Goal: Answer question/provide support: Share knowledge or assist other users

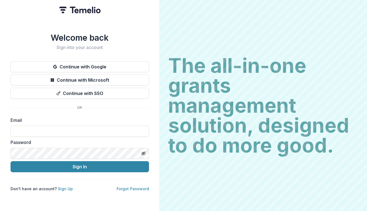
type input "**********"
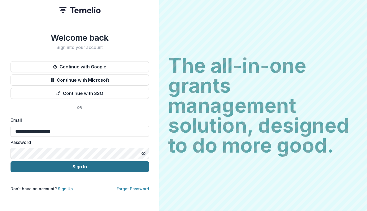
click at [122, 164] on button "Sign In" at bounding box center [80, 166] width 139 height 11
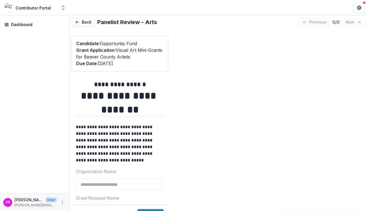
type input "*******"
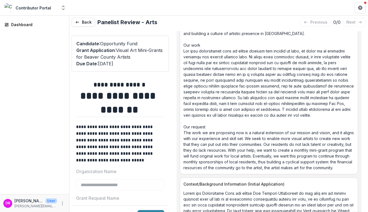
scroll to position [802, 0]
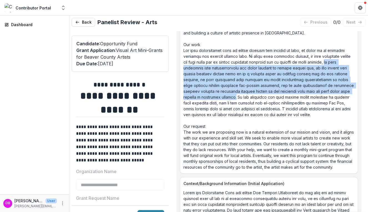
drag, startPoint x: 261, startPoint y: 97, endPoint x: 325, endPoint y: 62, distance: 73.1
click at [325, 62] on p "The Genesis Collective The Genesis Collective is a team of artists working to b…" at bounding box center [268, 85] width 171 height 169
copy p "we have partnered with municipalities and local artists to create public art, w…"
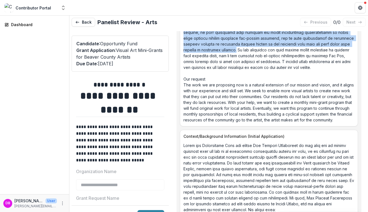
scroll to position [848, 0]
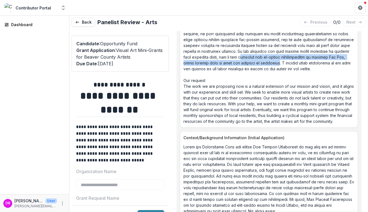
drag, startPoint x: 282, startPoint y: 56, endPoint x: 316, endPoint y: 62, distance: 34.5
click at [316, 62] on p "The Genesis Collective The Genesis Collective is a team of artists working to b…" at bounding box center [268, 39] width 171 height 169
copy p "[PERSON_NAME] our co-making opportunities by hosting Art Ins, where artists com…"
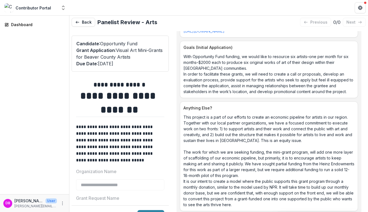
scroll to position [1034, 0]
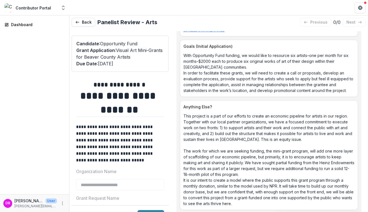
click at [224, 32] on link "[URL][DOMAIN_NAME]" at bounding box center [203, 29] width 41 height 5
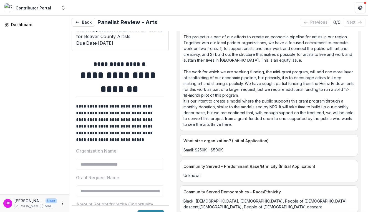
scroll to position [1131, 0]
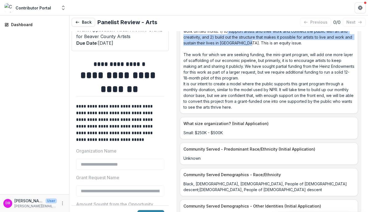
drag, startPoint x: 257, startPoint y: 62, endPoint x: 229, endPoint y: 48, distance: 31.4
click at [228, 48] on p "This project is a part of our efforts to create an economic pipeline for artist…" at bounding box center [268, 63] width 171 height 93
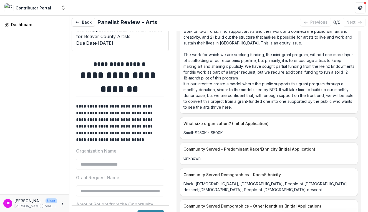
click at [297, 61] on p "This project is a part of our efforts to create an economic pipeline for artist…" at bounding box center [268, 63] width 171 height 93
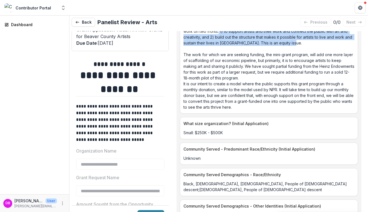
drag, startPoint x: 302, startPoint y: 61, endPoint x: 219, endPoint y: 50, distance: 83.1
click at [219, 50] on p "This project is a part of our efforts to create an economic pipeline for artist…" at bounding box center [268, 63] width 171 height 93
copy p "1) to support artists and their work and connect the public with art and creati…"
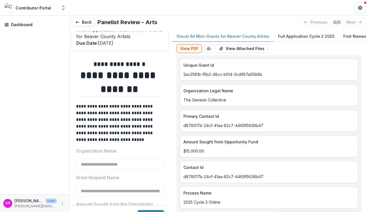
scroll to position [0, 0]
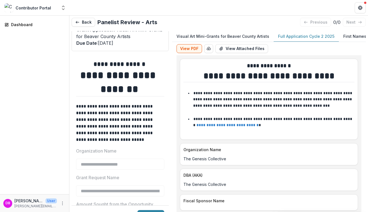
click at [290, 36] on p "Full Application Cycle 2 2025" at bounding box center [306, 36] width 56 height 6
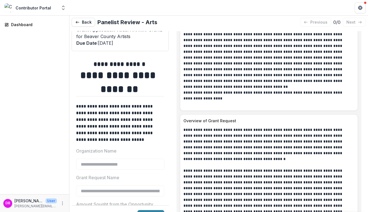
scroll to position [499, 0]
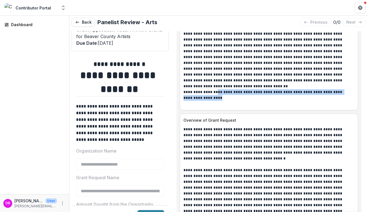
drag, startPoint x: 212, startPoint y: 108, endPoint x: 184, endPoint y: 101, distance: 28.4
click at [184, 101] on p "**********" at bounding box center [266, 97] width 167 height 17
copy p "**********"
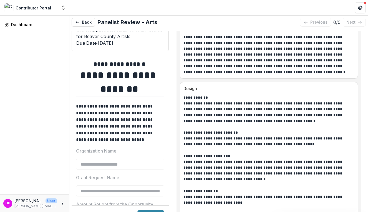
scroll to position [775, 0]
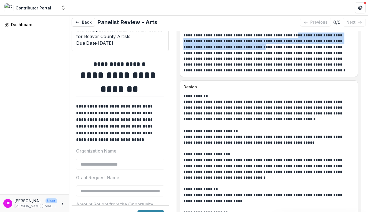
drag, startPoint x: 291, startPoint y: 38, endPoint x: 222, endPoint y: 50, distance: 69.5
click at [222, 50] on p "**********" at bounding box center [266, 52] width 167 height 41
copy p "**********"
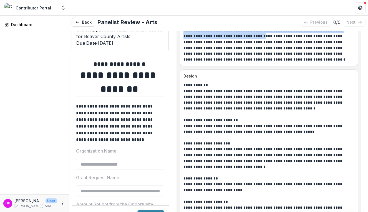
scroll to position [787, 0]
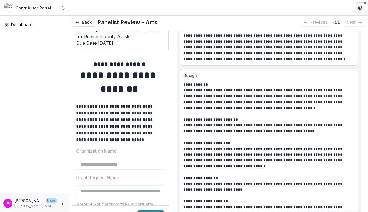
click at [222, 48] on p "**********" at bounding box center [266, 41] width 167 height 41
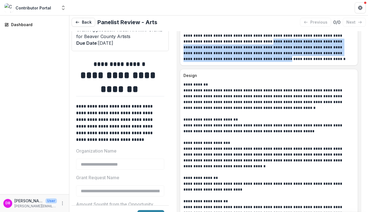
drag, startPoint x: 205, startPoint y: 44, endPoint x: 342, endPoint y: 58, distance: 137.7
click at [342, 58] on p "**********" at bounding box center [266, 41] width 167 height 41
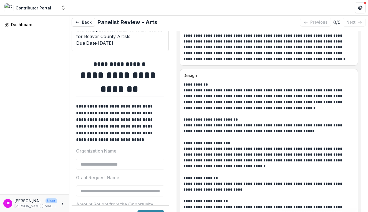
click at [240, 56] on p "**********" at bounding box center [266, 41] width 167 height 41
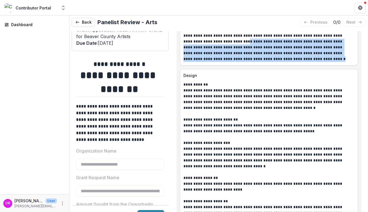
drag, startPoint x: 236, startPoint y: 62, endPoint x: 184, endPoint y: 44, distance: 55.1
click at [184, 44] on p "**********" at bounding box center [266, 41] width 167 height 41
copy p "**********"
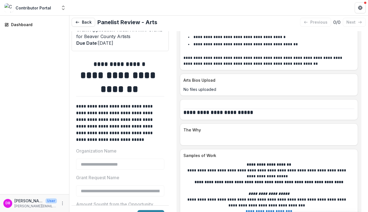
scroll to position [1453, 0]
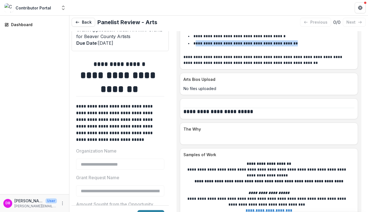
drag, startPoint x: 292, startPoint y: 46, endPoint x: 195, endPoint y: 45, distance: 97.0
click at [195, 45] on li "**********" at bounding box center [271, 43] width 165 height 6
click at [236, 69] on div "**********" at bounding box center [269, 11] width 178 height 116
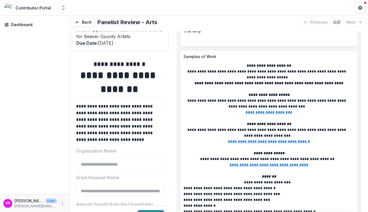
scroll to position [1551, 0]
click at [267, 114] on u "**********" at bounding box center [268, 112] width 47 height 4
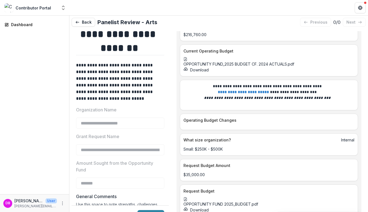
scroll to position [2053, 0]
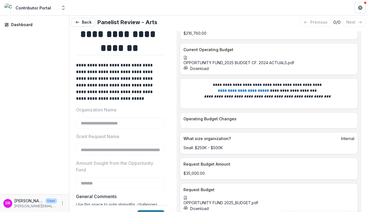
click at [201, 65] on span "OPPORTUNITY FUND_2025 BUDGET CF. 2024 ACTUALS.pdf" at bounding box center [238, 62] width 111 height 5
click at [200, 71] on button "Download" at bounding box center [195, 68] width 25 height 6
click at [187, 60] on icon at bounding box center [185, 58] width 4 height 4
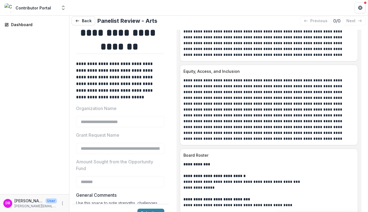
scroll to position [2477, 0]
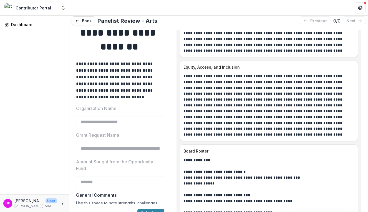
drag, startPoint x: 184, startPoint y: 57, endPoint x: 349, endPoint y: 65, distance: 165.2
click at [349, 54] on p at bounding box center [266, 16] width 167 height 76
copy p "**********"
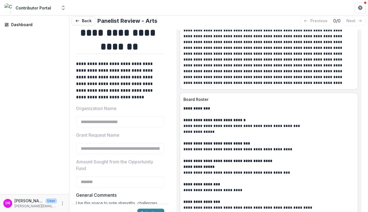
scroll to position [2534, 0]
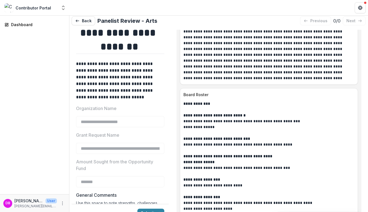
drag, startPoint x: 322, startPoint y: 55, endPoint x: 235, endPoint y: 47, distance: 86.6
copy p "**********"
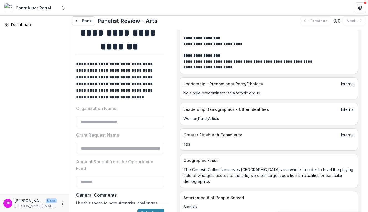
scroll to position [2675, 0]
drag, startPoint x: 184, startPoint y: 51, endPoint x: 214, endPoint y: 52, distance: 29.4
copy strong "**********"
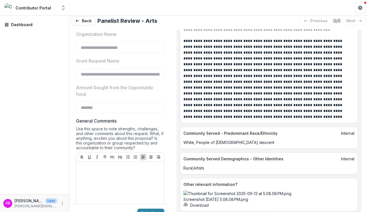
scroll to position [2962, 0]
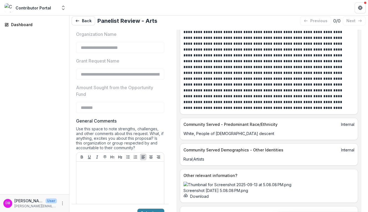
drag, startPoint x: 255, startPoint y: 60, endPoint x: 264, endPoint y: 50, distance: 13.1
click at [264, 50] on div "**********" at bounding box center [268, 39] width 177 height 143
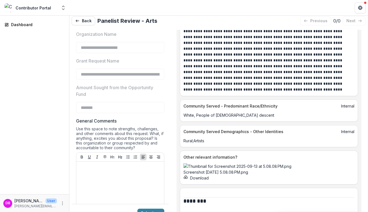
scroll to position [2981, 0]
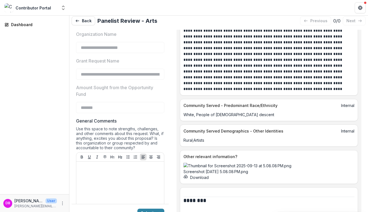
drag, startPoint x: 209, startPoint y: 85, endPoint x: 183, endPoint y: 36, distance: 55.7
click at [183, 36] on div "**********" at bounding box center [268, 22] width 177 height 140
copy p "**********"
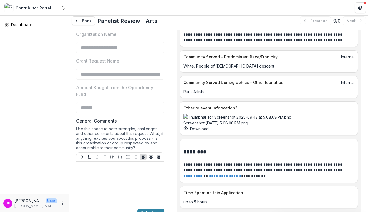
scroll to position [3030, 0]
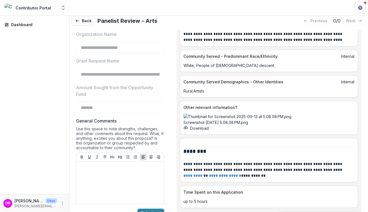
drag, startPoint x: 213, startPoint y: 90, endPoint x: 245, endPoint y: 98, distance: 33.0
click at [245, 43] on p at bounding box center [266, 2] width 167 height 82
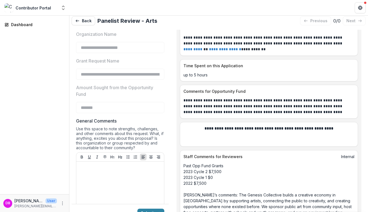
scroll to position [3157, 0]
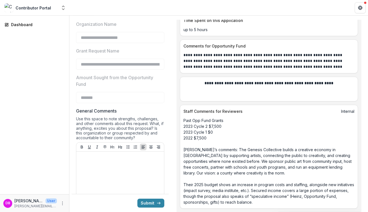
scroll to position [11, 0]
drag, startPoint x: 214, startPoint y: 138, endPoint x: 183, endPoint y: 127, distance: 33.1
click at [183, 127] on div "Past Opp Fund Grants 2023 Cycle 2 $7,500 2023 Cycle 1 $0 2022 $7,500 [PERSON_NA…" at bounding box center [268, 160] width 177 height 87
drag, startPoint x: 274, startPoint y: 200, endPoint x: 256, endPoint y: 189, distance: 21.0
click at [256, 189] on p "Past Opp Fund Grants 2023 Cycle 2 $7,500 2023 Cycle 1 $0 2022 $7,500 [PERSON_NA…" at bounding box center [268, 160] width 171 height 87
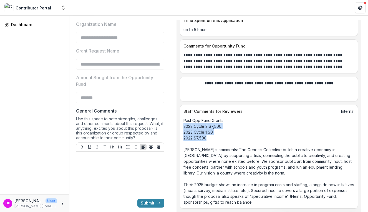
click at [256, 189] on p "Past Opp Fund Grants 2023 Cycle 2 $7,500 2023 Cycle 1 $0 2022 $7,500 [PERSON_NA…" at bounding box center [268, 160] width 171 height 87
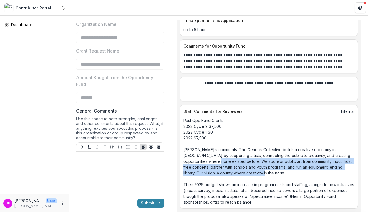
drag, startPoint x: 256, startPoint y: 174, endPoint x: 204, endPoint y: 160, distance: 54.2
click at [204, 160] on p "Past Opp Fund Grants 2023 Cycle 2 $7,500 2023 Cycle 1 $0 2022 $7,500 [PERSON_NA…" at bounding box center [268, 160] width 171 height 87
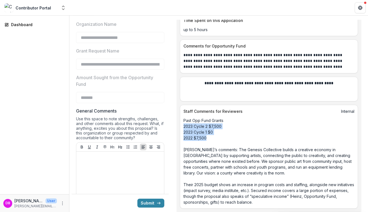
drag, startPoint x: 213, startPoint y: 139, endPoint x: 183, endPoint y: 125, distance: 32.3
click at [183, 125] on p "Past Opp Fund Grants 2023 Cycle 2 $7,500 2023 Cycle 1 $0 2022 $7,500 [PERSON_NA…" at bounding box center [268, 160] width 171 height 87
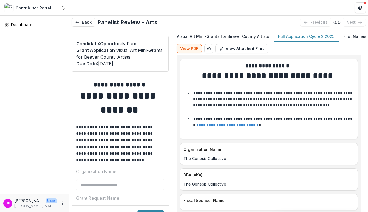
scroll to position [0, 0]
click at [343, 39] on p "First Names" at bounding box center [354, 36] width 23 height 6
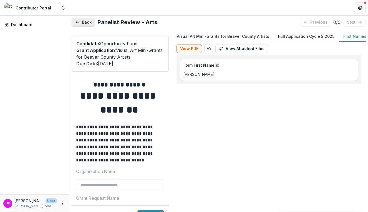
click at [85, 22] on button "Back" at bounding box center [84, 22] width 24 height 9
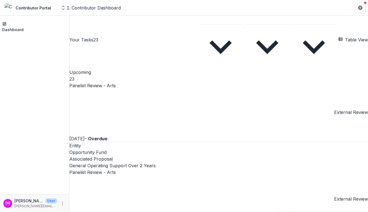
scroll to position [5, 0]
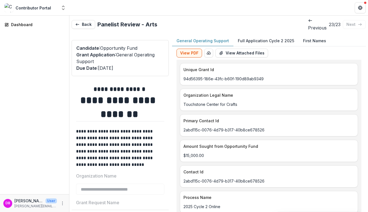
click at [308, 24] on p "previous" at bounding box center [317, 27] width 19 height 7
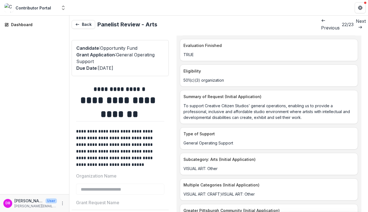
scroll to position [510, 0]
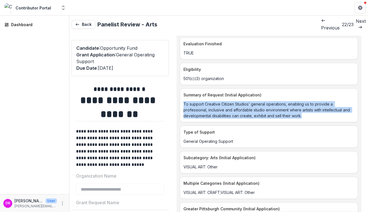
drag, startPoint x: 302, startPoint y: 112, endPoint x: 177, endPoint y: 99, distance: 126.3
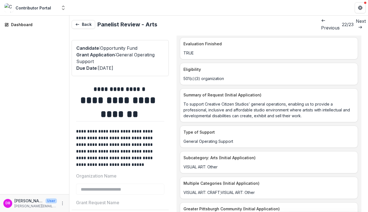
click at [241, 164] on p "VISUAL ART: Other" at bounding box center [268, 167] width 171 height 6
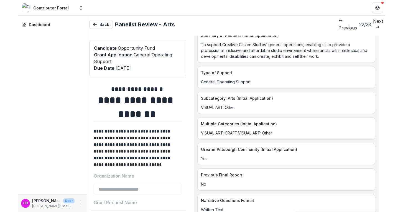
scroll to position [575, 0]
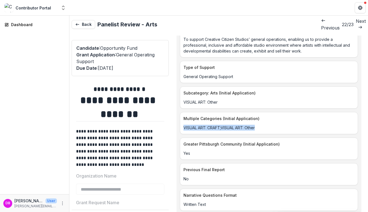
drag, startPoint x: 256, startPoint y: 124, endPoint x: 181, endPoint y: 125, distance: 75.1
click at [181, 125] on div "VISUAL ART: CRAFT;VISUAL ART: Other" at bounding box center [268, 127] width 177 height 6
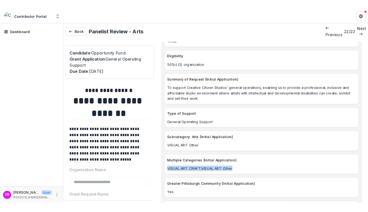
scroll to position [464, 0]
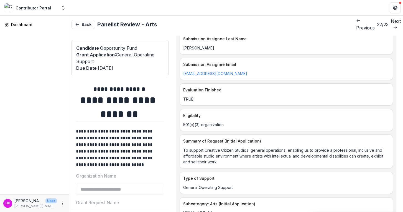
click at [274, 152] on p "To support Creative Citizen Studios’ general operations, enabling us to provide…" at bounding box center [286, 155] width 206 height 17
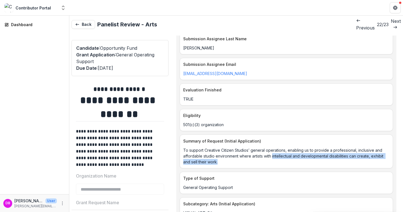
drag, startPoint x: 273, startPoint y: 152, endPoint x: 372, endPoint y: 156, distance: 98.5
click at [367, 156] on p "To support Creative Citizen Studios’ general operations, enabling us to provide…" at bounding box center [286, 155] width 206 height 17
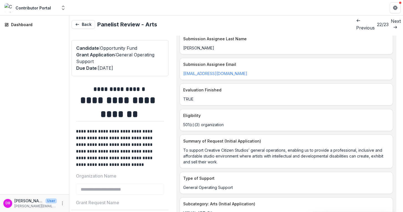
click at [227, 152] on p "To support Creative Citizen Studios’ general operations, enabling us to provide…" at bounding box center [286, 155] width 206 height 17
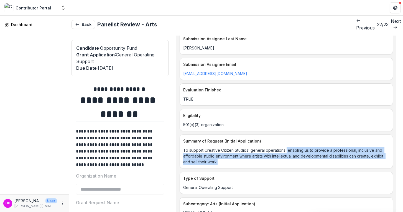
drag, startPoint x: 286, startPoint y: 146, endPoint x: 287, endPoint y: 157, distance: 11.2
click at [287, 157] on p "To support Creative Citizen Studios’ general operations, enabling us to provide…" at bounding box center [286, 155] width 206 height 17
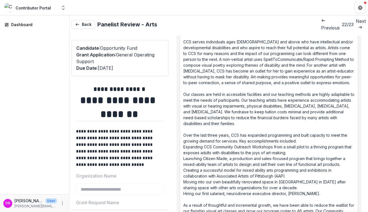
scroll to position [793, 0]
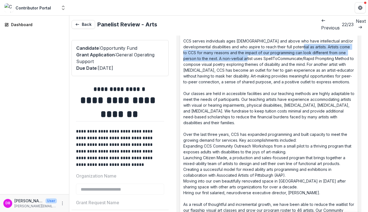
drag, startPoint x: 300, startPoint y: 44, endPoint x: 256, endPoint y: 53, distance: 45.4
click at [256, 53] on p "Since [DATE], Creative Citizen Studios (CCS) has emerged as a leading voice for…" at bounding box center [268, 131] width 171 height 245
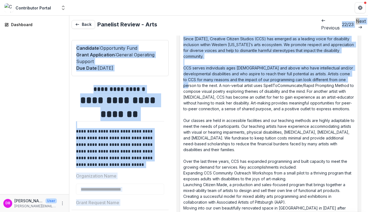
scroll to position [751, 0]
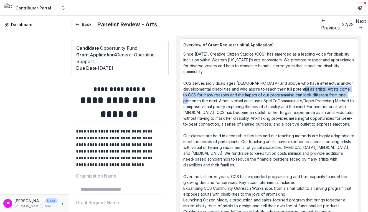
drag, startPoint x: 199, startPoint y: 54, endPoint x: 301, endPoint y: 84, distance: 107.1
click at [301, 84] on p "Since [DATE], Creative Citizen Studios (CCS) has emerged as a leading voice for…" at bounding box center [268, 173] width 171 height 245
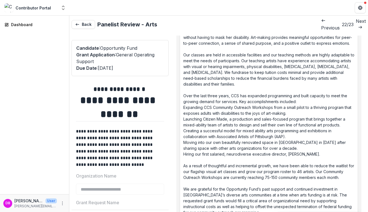
scroll to position [832, 0]
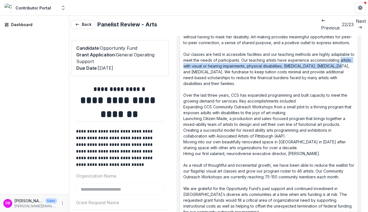
drag, startPoint x: 184, startPoint y: 62, endPoint x: 350, endPoint y: 63, distance: 166.6
click at [350, 63] on p "Since [DATE], Creative Citizen Studios (CCS) has emerged as a leading voice for…" at bounding box center [268, 92] width 171 height 245
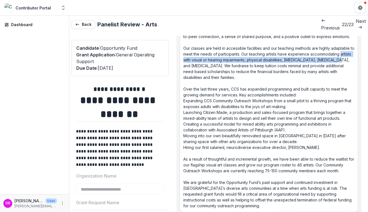
scroll to position [840, 0]
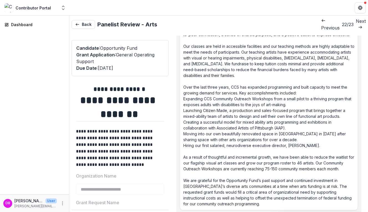
click at [215, 89] on p "Since [DATE], Creative Citizen Studios (CCS) has emerged as a leading voice for…" at bounding box center [268, 84] width 171 height 245
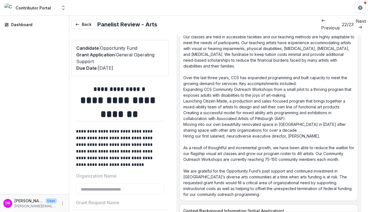
scroll to position [851, 0]
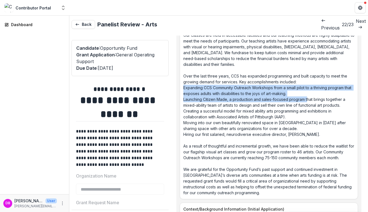
drag, startPoint x: 183, startPoint y: 77, endPoint x: 307, endPoint y: 87, distance: 124.3
click at [307, 87] on p "Since [DATE], Creative Citizen Studios (CCS) has emerged as a leading voice for…" at bounding box center [268, 73] width 171 height 245
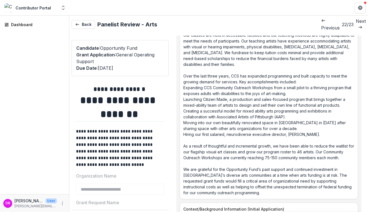
click at [273, 102] on p "Since [DATE], Creative Citizen Studios (CCS) has emerged as a leading voice for…" at bounding box center [268, 73] width 171 height 245
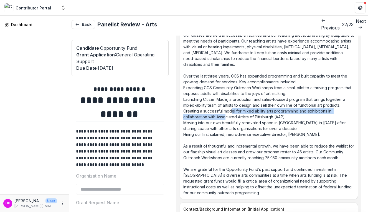
drag, startPoint x: 232, startPoint y: 98, endPoint x: 226, endPoint y: 106, distance: 9.8
click at [226, 105] on p "Since [DATE], Creative Citizen Studios (CCS) has emerged as a leading voice for…" at bounding box center [268, 73] width 171 height 245
click at [226, 106] on p "Since [DATE], Creative Citizen Studios (CCS) has emerged as a leading voice for…" at bounding box center [268, 73] width 171 height 245
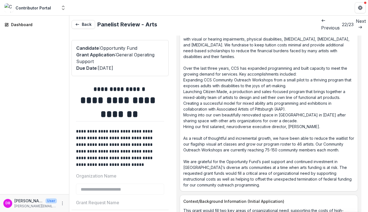
scroll to position [859, 0]
drag, startPoint x: 228, startPoint y: 117, endPoint x: 234, endPoint y: 110, distance: 8.9
click at [234, 110] on p "Since [DATE], Creative Citizen Studios (CCS) has emerged as a leading voice for…" at bounding box center [268, 65] width 171 height 245
drag, startPoint x: 288, startPoint y: 115, endPoint x: 325, endPoint y: 114, distance: 37.2
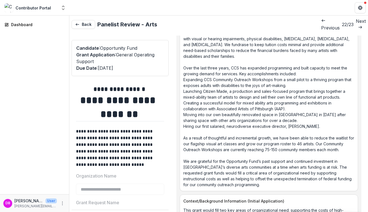
click at [325, 114] on p "Since [DATE], Creative Citizen Studios (CCS) has emerged as a leading voice for…" at bounding box center [268, 65] width 171 height 245
drag, startPoint x: 184, startPoint y: 70, endPoint x: 329, endPoint y: 116, distance: 151.9
click at [329, 116] on p "Since [DATE], Creative Citizen Studios (CCS) has emerged as a leading voice for…" at bounding box center [268, 65] width 171 height 245
drag, startPoint x: 101, startPoint y: 2, endPoint x: 346, endPoint y: 75, distance: 255.6
click at [346, 75] on p "Since [DATE], Creative Citizen Studios (CCS) has emerged as a leading voice for…" at bounding box center [268, 65] width 171 height 245
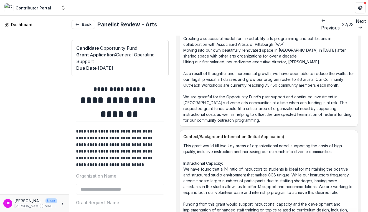
scroll to position [924, 0]
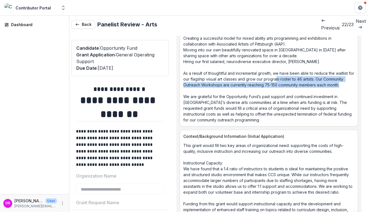
drag, startPoint x: 283, startPoint y: 70, endPoint x: 260, endPoint y: 77, distance: 23.3
click at [260, 77] on p "Since [DATE], Creative Citizen Studios (CCS) has emerged as a leading voice for…" at bounding box center [268, 0] width 171 height 245
drag, startPoint x: 261, startPoint y: 79, endPoint x: 254, endPoint y: 68, distance: 13.2
click at [254, 67] on p "Since [DATE], Creative Citizen Studios (CCS) has emerged as a leading voice for…" at bounding box center [268, 0] width 171 height 245
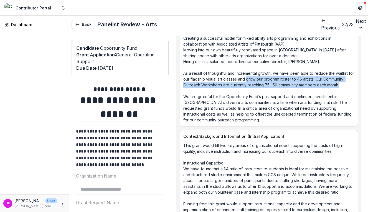
click at [254, 68] on p "Since [DATE], Creative Citizen Studios (CCS) has emerged as a leading voice for…" at bounding box center [268, 0] width 171 height 245
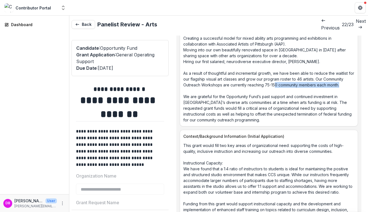
drag, startPoint x: 258, startPoint y: 80, endPoint x: 296, endPoint y: 73, distance: 39.0
click at [296, 73] on p "Since [DATE], Creative Citizen Studios (CCS) has emerged as a leading voice for…" at bounding box center [268, 0] width 171 height 245
drag, startPoint x: 303, startPoint y: 68, endPoint x: 320, endPoint y: 68, distance: 16.9
click at [320, 68] on p "Since [DATE], Creative Citizen Studios (CCS) has emerged as a leading voice for…" at bounding box center [268, 0] width 171 height 245
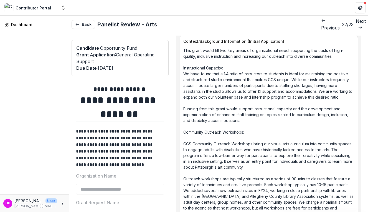
scroll to position [1018, 0]
drag, startPoint x: 222, startPoint y: 70, endPoint x: 238, endPoint y: 71, distance: 15.5
click at [238, 71] on p "This grant would fill two key areas of organizational need: supporting the cost…" at bounding box center [268, 179] width 171 height 262
click at [232, 53] on p "This grant would fill two key areas of organizational need: supporting the cost…" at bounding box center [268, 179] width 171 height 262
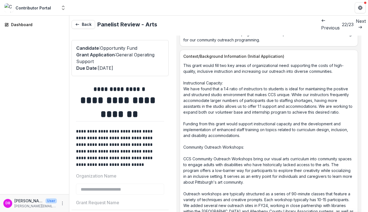
scroll to position [1001, 0]
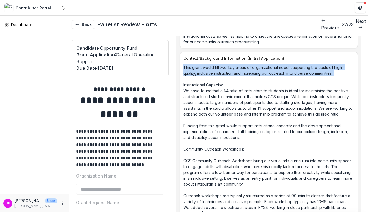
drag, startPoint x: 184, startPoint y: 64, endPoint x: 338, endPoint y: 72, distance: 154.6
click at [338, 72] on p "This grant would fill two key areas of organizational need: supporting the cost…" at bounding box center [268, 195] width 171 height 262
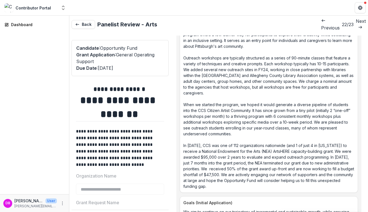
scroll to position [1139, 0]
click at [197, 82] on p "This grant would fill two key areas of organizational need: supporting the cost…" at bounding box center [268, 58] width 171 height 262
drag, startPoint x: 278, startPoint y: 87, endPoint x: 208, endPoint y: 66, distance: 73.3
click at [208, 66] on p "This grant would fill two key areas of organizational need: supporting the cost…" at bounding box center [268, 58] width 171 height 262
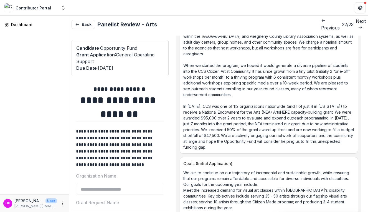
scroll to position [1177, 0]
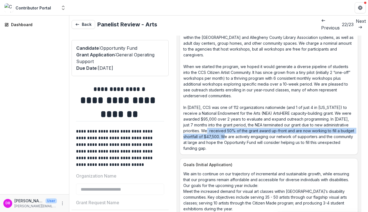
drag, startPoint x: 263, startPoint y: 132, endPoint x: 229, endPoint y: 128, distance: 33.9
click at [229, 128] on p "This grant would fill two key areas of organizational need: supporting the cost…" at bounding box center [268, 20] width 171 height 262
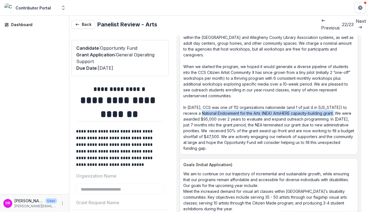
drag, startPoint x: 336, startPoint y: 109, endPoint x: 201, endPoint y: 108, distance: 135.3
click at [201, 108] on p "This grant would fill two key areas of organizational need: supporting the cost…" at bounding box center [268, 20] width 171 height 262
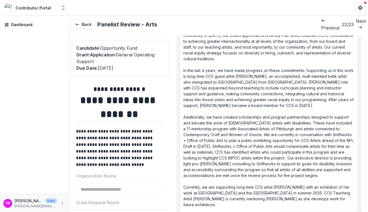
scroll to position [1549, 0]
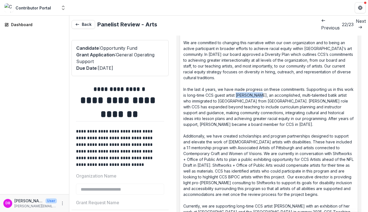
drag, startPoint x: 248, startPoint y: 90, endPoint x: 268, endPoint y: 91, distance: 20.0
click at [268, 91] on p "The work outlined is intrinsically connected to our goals of equity, inclusion,…" at bounding box center [268, 100] width 171 height 285
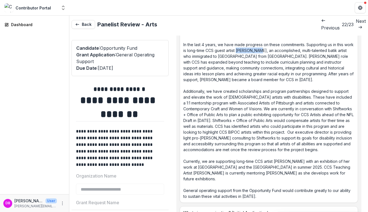
scroll to position [1592, 0]
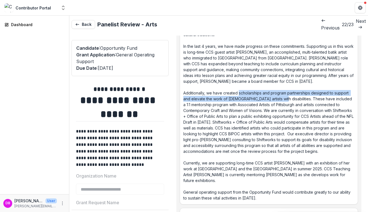
drag, startPoint x: 278, startPoint y: 95, endPoint x: 239, endPoint y: 88, distance: 39.4
click at [239, 88] on p "The work outlined is intrinsically connected to our goals of equity, inclusion,…" at bounding box center [268, 57] width 171 height 285
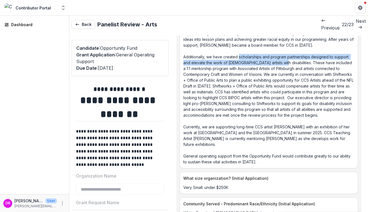
scroll to position [1631, 0]
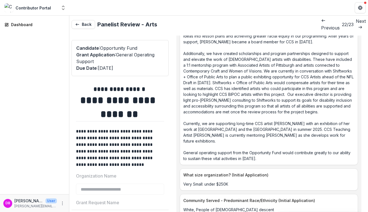
click at [301, 98] on p "The work outlined is intrinsically connected to our goals of equity, inclusion,…" at bounding box center [268, 18] width 171 height 285
drag, startPoint x: 191, startPoint y: 55, endPoint x: 280, endPoint y: 53, distance: 89.0
click at [281, 53] on p "The work outlined is intrinsically connected to our goals of equity, inclusion,…" at bounding box center [268, 18] width 171 height 285
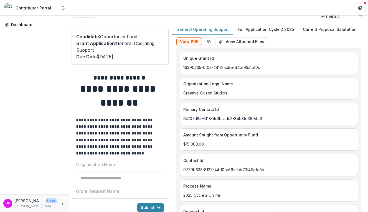
scroll to position [0, 0]
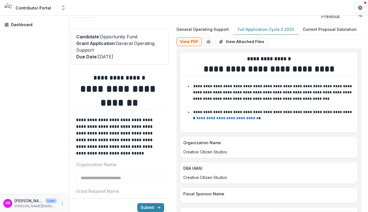
click at [256, 27] on p "Full Application Cycle 2 2025" at bounding box center [266, 29] width 56 height 6
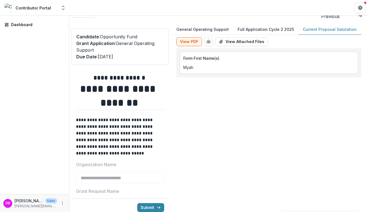
click at [312, 26] on p "Current Proposal Salutation" at bounding box center [330, 29] width 54 height 6
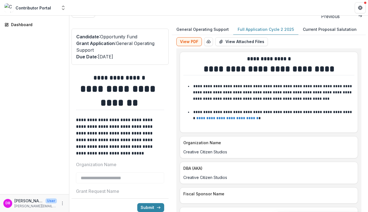
click at [274, 26] on p "Full Application Cycle 2 2025" at bounding box center [266, 29] width 56 height 6
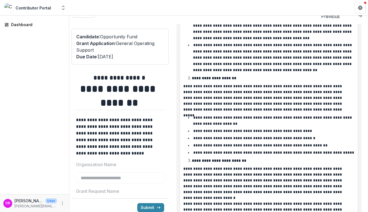
scroll to position [1256, 0]
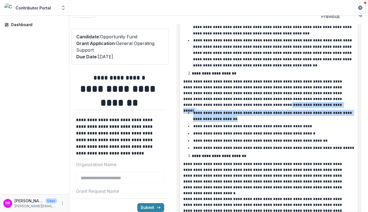
drag, startPoint x: 228, startPoint y: 96, endPoint x: 228, endPoint y: 110, distance: 14.1
click at [228, 110] on div "**********" at bounding box center [268, 115] width 171 height 402
click at [228, 110] on li "**********" at bounding box center [271, 116] width 165 height 12
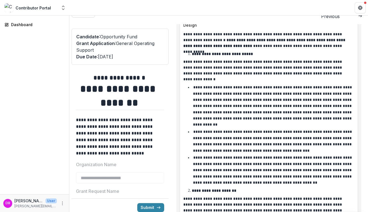
scroll to position [1139, 0]
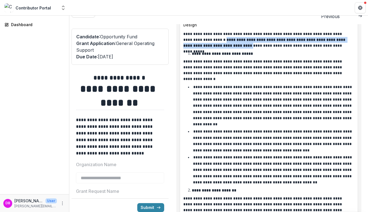
drag, startPoint x: 218, startPoint y: 43, endPoint x: 204, endPoint y: 38, distance: 15.3
click at [204, 38] on p "**********" at bounding box center [267, 39] width 168 height 17
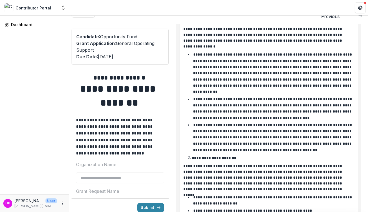
scroll to position [1173, 0]
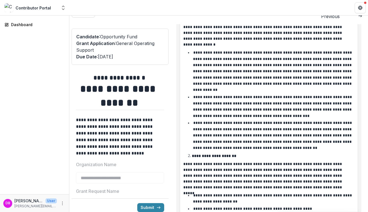
click at [213, 95] on p "**********" at bounding box center [273, 106] width 160 height 22
drag, startPoint x: 213, startPoint y: 88, endPoint x: 235, endPoint y: 88, distance: 22.7
click at [235, 95] on p "**********" at bounding box center [273, 106] width 160 height 22
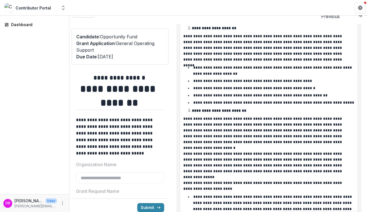
scroll to position [1305, 0]
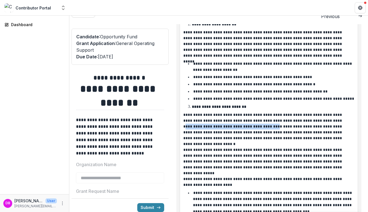
drag, startPoint x: 308, startPoint y: 112, endPoint x: 232, endPoint y: 113, distance: 76.8
click at [232, 113] on p "**********" at bounding box center [267, 126] width 168 height 29
click at [191, 122] on p "**********" at bounding box center [267, 126] width 168 height 29
click at [223, 126] on p "**********" at bounding box center [267, 126] width 168 height 29
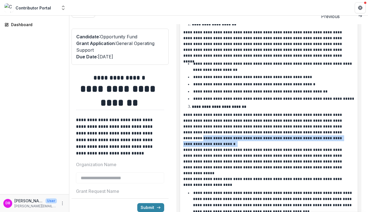
drag, startPoint x: 337, startPoint y: 131, endPoint x: 299, endPoint y: 121, distance: 39.9
click at [299, 121] on div "**********" at bounding box center [268, 66] width 171 height 402
click at [299, 121] on p "**********" at bounding box center [267, 126] width 168 height 29
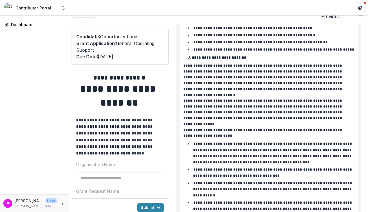
scroll to position [1353, 0]
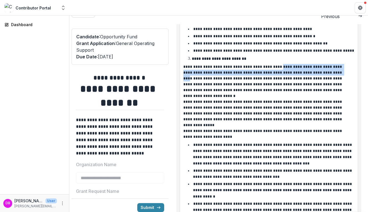
drag, startPoint x: 274, startPoint y: 57, endPoint x: 310, endPoint y: 63, distance: 36.0
click at [310, 64] on p "**********" at bounding box center [267, 78] width 168 height 29
drag, startPoint x: 310, startPoint y: 63, endPoint x: 274, endPoint y: 58, distance: 35.9
click at [274, 64] on p "**********" at bounding box center [267, 78] width 168 height 29
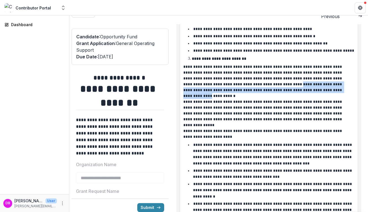
drag, startPoint x: 240, startPoint y: 75, endPoint x: 304, endPoint y: 82, distance: 64.4
click at [304, 82] on p "**********" at bounding box center [267, 78] width 168 height 29
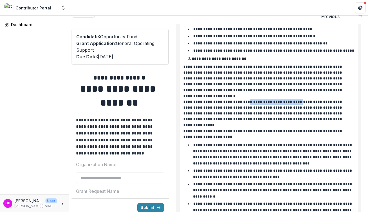
drag, startPoint x: 243, startPoint y: 91, endPoint x: 289, endPoint y: 92, distance: 46.3
click at [289, 99] on p "**********" at bounding box center [267, 113] width 168 height 29
drag, startPoint x: 337, startPoint y: 93, endPoint x: 232, endPoint y: 92, distance: 105.6
click at [232, 99] on p "**********" at bounding box center [267, 113] width 168 height 29
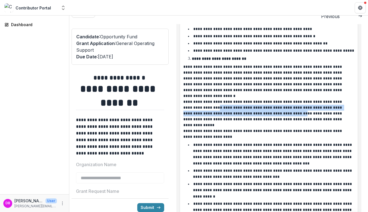
drag, startPoint x: 211, startPoint y: 98, endPoint x: 276, endPoint y: 103, distance: 65.7
click at [276, 103] on p "**********" at bounding box center [267, 113] width 168 height 29
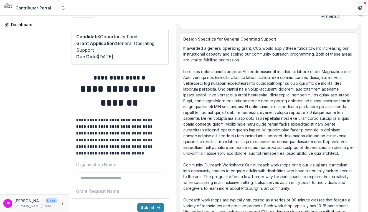
scroll to position [1543, 0]
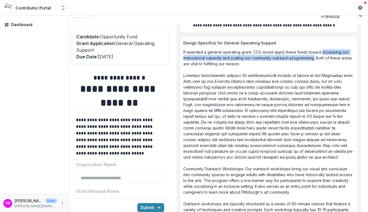
drag, startPoint x: 317, startPoint y: 48, endPoint x: 321, endPoint y: 42, distance: 7.3
click at [321, 49] on p "If awarded a general operating grant, CCS would apply these funds toward increa…" at bounding box center [268, 194] width 171 height 291
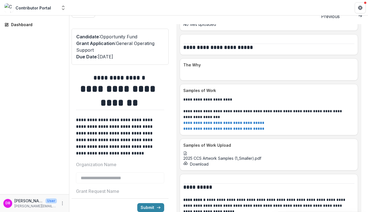
scroll to position [2539, 0]
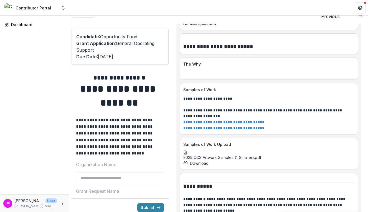
click at [242, 120] on link "**********" at bounding box center [223, 122] width 81 height 4
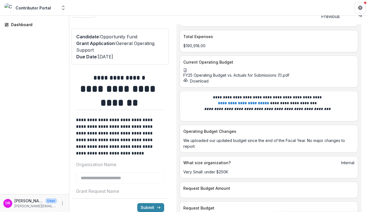
scroll to position [2815, 0]
drag, startPoint x: 208, startPoint y: 36, endPoint x: 177, endPoint y: 35, distance: 31.3
click at [208, 72] on div at bounding box center [268, 70] width 171 height 4
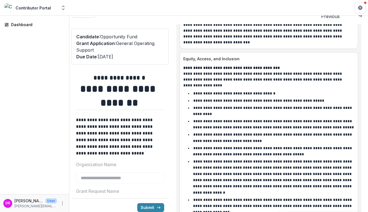
scroll to position [3216, 0]
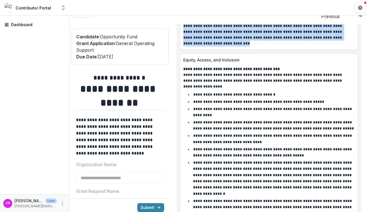
drag, startPoint x: 184, startPoint y: 48, endPoint x: 208, endPoint y: 100, distance: 56.7
click at [208, 46] on div "**********" at bounding box center [268, 17] width 171 height 58
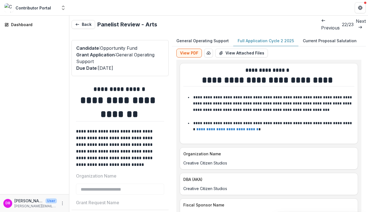
scroll to position [0, 0]
click at [81, 21] on button "Back" at bounding box center [84, 24] width 24 height 9
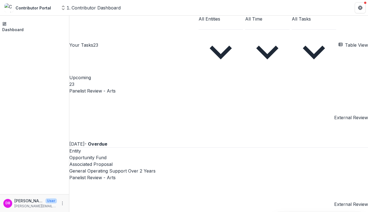
click at [116, 88] on link "Panelist Review - Arts" at bounding box center [92, 91] width 46 height 6
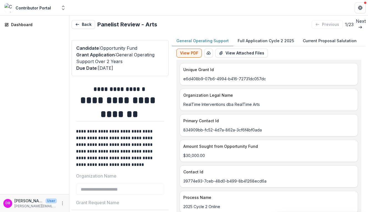
click at [356, 21] on p "next" at bounding box center [361, 21] width 10 height 7
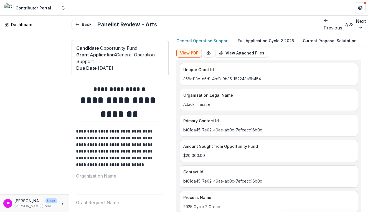
click at [356, 21] on p "next" at bounding box center [361, 21] width 10 height 7
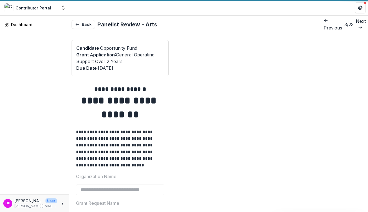
type input "*******"
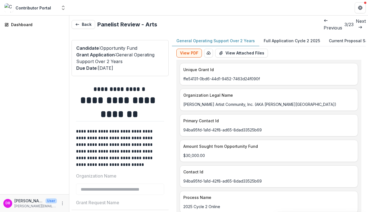
click at [356, 21] on p "next" at bounding box center [361, 21] width 10 height 7
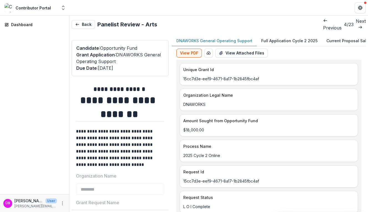
click at [356, 21] on p "next" at bounding box center [361, 21] width 10 height 7
click at [324, 24] on p "previous" at bounding box center [333, 27] width 19 height 7
click at [356, 23] on p "next" at bounding box center [361, 21] width 10 height 7
click at [356, 22] on p "next" at bounding box center [361, 21] width 10 height 7
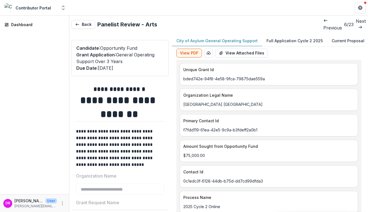
click at [356, 22] on p "next" at bounding box center [361, 21] width 10 height 7
click at [356, 23] on p "next" at bounding box center [361, 21] width 10 height 7
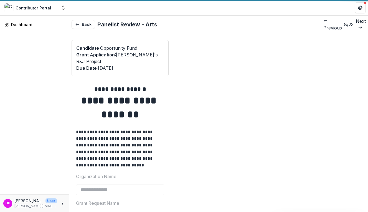
type input "*******"
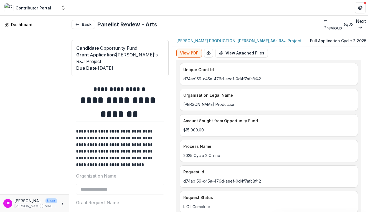
click at [356, 23] on p "next" at bounding box center [361, 21] width 10 height 7
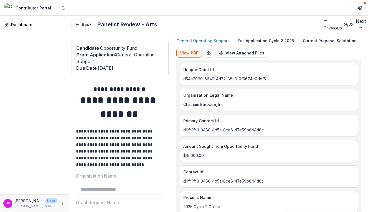
click at [356, 23] on p "next" at bounding box center [361, 21] width 10 height 7
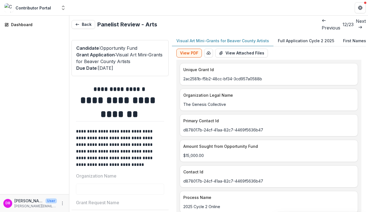
click at [356, 23] on p "next" at bounding box center [361, 21] width 10 height 7
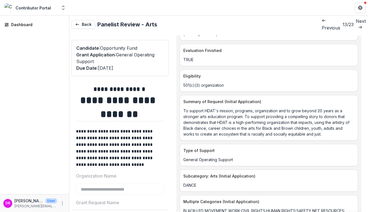
scroll to position [530, 0]
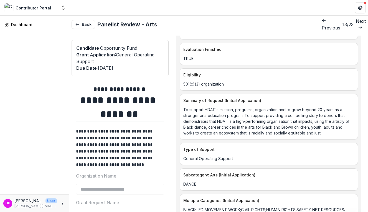
click at [356, 25] on link "next" at bounding box center [361, 24] width 10 height 13
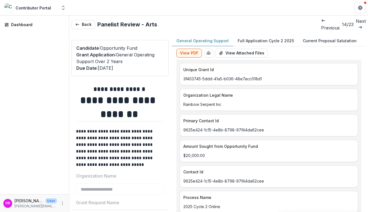
click at [356, 25] on link "next" at bounding box center [361, 24] width 10 height 13
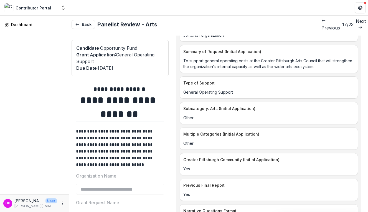
scroll to position [584, 0]
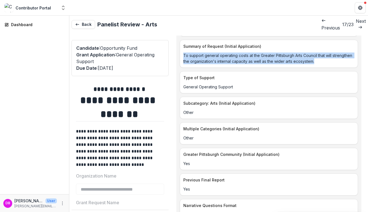
drag, startPoint x: 336, startPoint y: 58, endPoint x: 178, endPoint y: 52, distance: 158.1
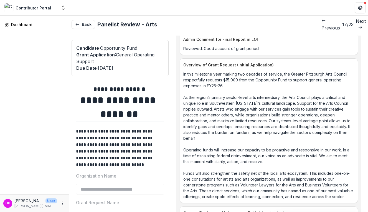
scroll to position [1540, 0]
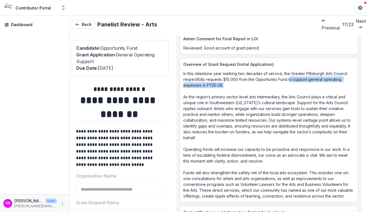
drag, startPoint x: 304, startPoint y: 75, endPoint x: 289, endPoint y: 69, distance: 15.4
click at [289, 70] on p "In this milestone year marking two decades of service, the Greater Pittsburgh A…" at bounding box center [268, 134] width 171 height 128
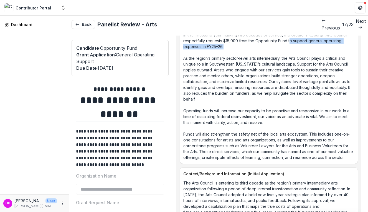
scroll to position [1578, 0]
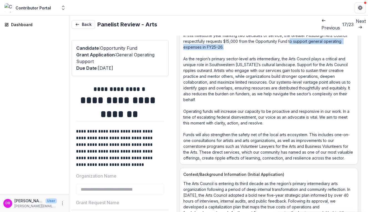
drag, startPoint x: 184, startPoint y: 49, endPoint x: 257, endPoint y: 87, distance: 82.1
click at [257, 87] on p "In this milestone year marking two decades of service, the Greater Pittsburgh A…" at bounding box center [268, 96] width 171 height 128
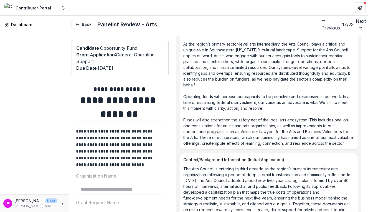
scroll to position [1593, 0]
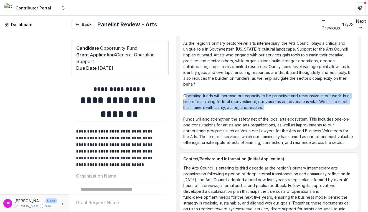
drag, startPoint x: 185, startPoint y: 85, endPoint x: 276, endPoint y: 100, distance: 92.3
click at [276, 100] on p "In this milestone year marking two decades of service, the Greater Pittsburgh A…" at bounding box center [268, 81] width 171 height 128
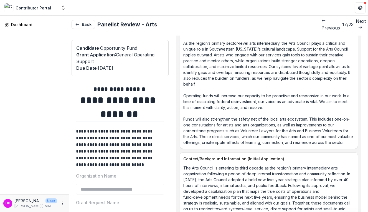
click at [276, 100] on p "In this milestone year marking two decades of service, the Greater Pittsburgh A…" at bounding box center [268, 81] width 171 height 128
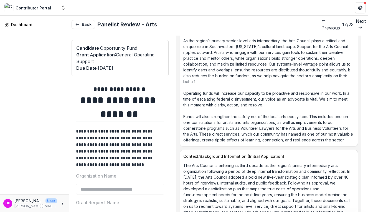
click at [266, 94] on p "In this milestone year marking two decades of service, the Greater Pittsburgh A…" at bounding box center [268, 78] width 171 height 128
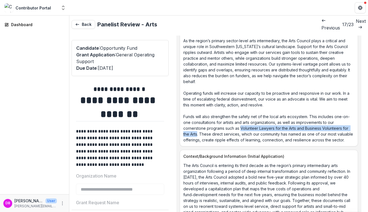
drag, startPoint x: 241, startPoint y: 118, endPoint x: 197, endPoint y: 124, distance: 44.5
click at [197, 124] on p "In this milestone year marking two decades of service, the Greater Pittsburgh A…" at bounding box center [268, 78] width 171 height 128
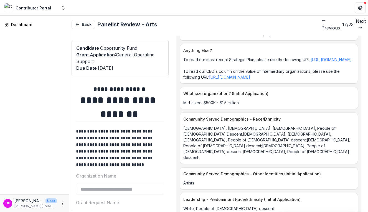
scroll to position [2113, 0]
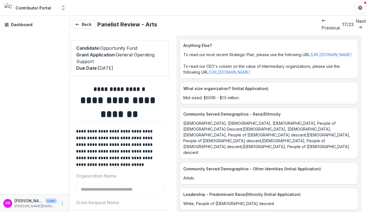
click at [244, 100] on p "Mid-sized: $500K - $1.5 million" at bounding box center [268, 98] width 171 height 6
click at [227, 74] on link "[URL][DOMAIN_NAME]" at bounding box center [229, 72] width 41 height 5
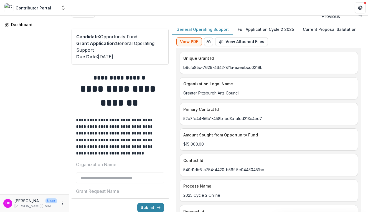
scroll to position [0, 0]
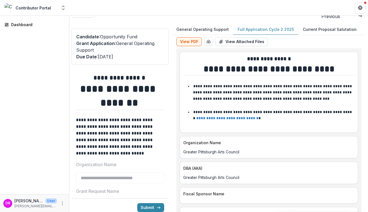
click at [260, 26] on p "Full Application Cycle 2 2025" at bounding box center [266, 29] width 56 height 6
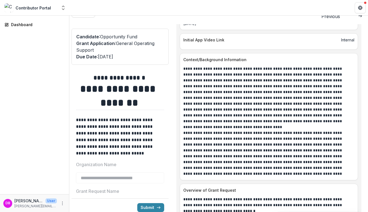
scroll to position [423, 0]
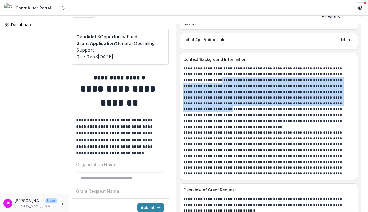
drag, startPoint x: 184, startPoint y: 79, endPoint x: 293, endPoint y: 102, distance: 111.5
click at [293, 102] on p "**********" at bounding box center [267, 94] width 168 height 58
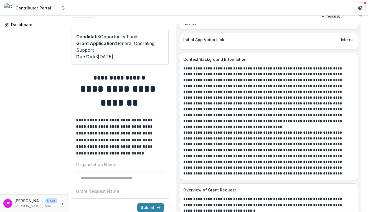
click at [292, 101] on p "**********" at bounding box center [267, 94] width 168 height 58
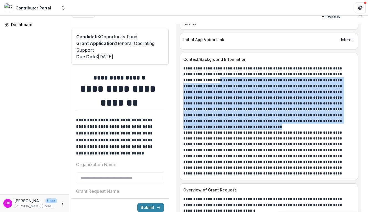
drag, startPoint x: 295, startPoint y: 119, endPoint x: 182, endPoint y: 80, distance: 118.9
click at [182, 80] on div "**********" at bounding box center [269, 120] width 178 height 111
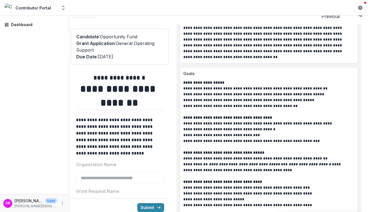
scroll to position [692, 0]
drag, startPoint x: 228, startPoint y: 83, endPoint x: 184, endPoint y: 82, distance: 44.1
click at [184, 82] on p "**********" at bounding box center [268, 83] width 171 height 6
drag, startPoint x: 276, startPoint y: 118, endPoint x: 178, endPoint y: 116, distance: 97.6
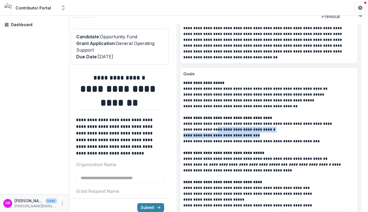
drag, startPoint x: 217, startPoint y: 128, endPoint x: 271, endPoint y: 131, distance: 54.4
click at [271, 131] on div "**********" at bounding box center [268, 164] width 171 height 169
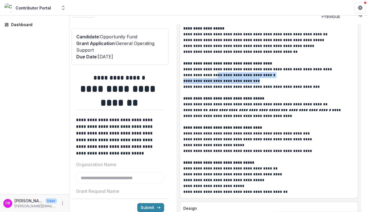
scroll to position [743, 0]
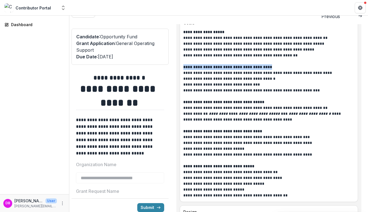
drag, startPoint x: 273, startPoint y: 65, endPoint x: 181, endPoint y: 66, distance: 91.2
click at [181, 66] on div "**********" at bounding box center [269, 113] width 178 height 169
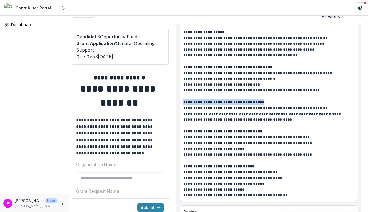
drag, startPoint x: 184, startPoint y: 101, endPoint x: 271, endPoint y: 101, distance: 86.5
click at [271, 101] on p "**********" at bounding box center [268, 102] width 171 height 6
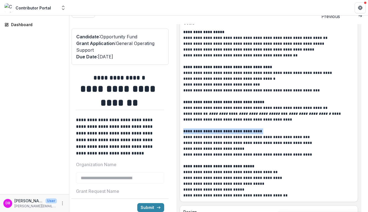
drag, startPoint x: 265, startPoint y: 129, endPoint x: 175, endPoint y: 127, distance: 89.6
click at [175, 127] on div "**********" at bounding box center [269, 120] width 194 height 192
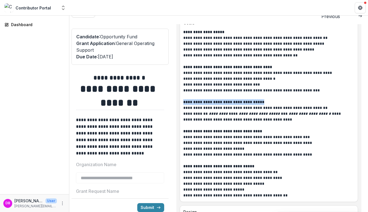
drag, startPoint x: 268, startPoint y: 99, endPoint x: 179, endPoint y: 100, distance: 89.0
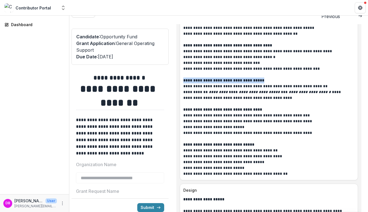
scroll to position [767, 0]
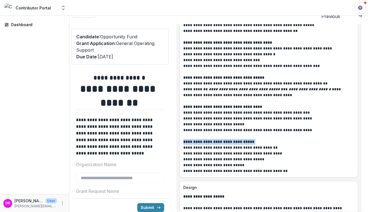
drag, startPoint x: 253, startPoint y: 141, endPoint x: 179, endPoint y: 139, distance: 73.5
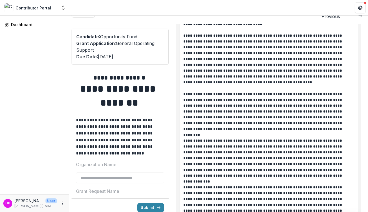
scroll to position [1592, 0]
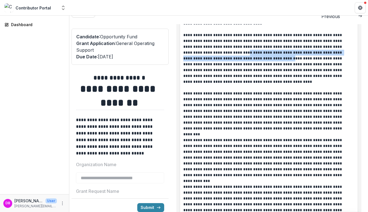
drag, startPoint x: 198, startPoint y: 50, endPoint x: 240, endPoint y: 55, distance: 41.6
click at [240, 55] on p "**********" at bounding box center [267, 58] width 168 height 52
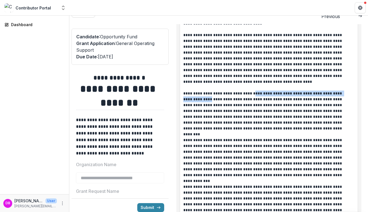
drag, startPoint x: 249, startPoint y: 91, endPoint x: 196, endPoint y: 97, distance: 53.9
click at [196, 97] on p "**********" at bounding box center [267, 110] width 168 height 41
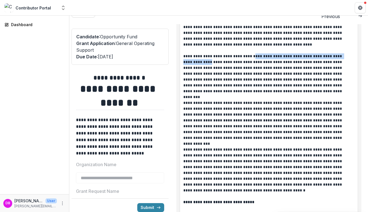
scroll to position [1632, 0]
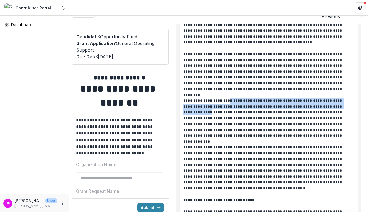
drag, startPoint x: 227, startPoint y: 98, endPoint x: 210, endPoint y: 108, distance: 19.6
click at [210, 108] on p "**********" at bounding box center [267, 118] width 168 height 41
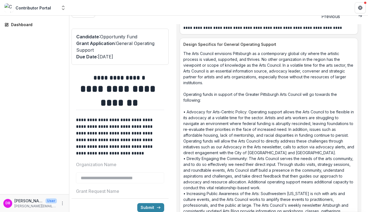
scroll to position [2149, 0]
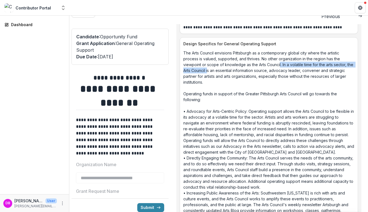
drag, startPoint x: 279, startPoint y: 62, endPoint x: 215, endPoint y: 65, distance: 64.4
click at [215, 65] on p "The Arts Council envisions Pittsburgh as a contemporary global city where the a…" at bounding box center [268, 192] width 171 height 285
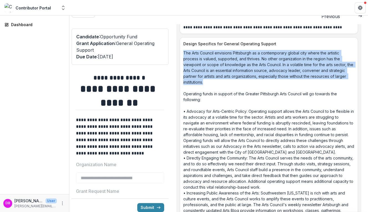
drag, startPoint x: 225, startPoint y: 76, endPoint x: 182, endPoint y: 51, distance: 49.4
click at [182, 51] on div "The Arts Council envisions Pittsburgh as a contemporary global city where the a…" at bounding box center [269, 192] width 178 height 285
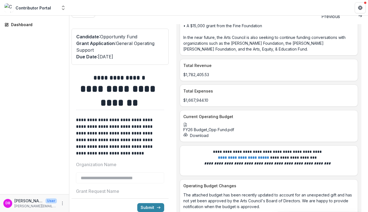
scroll to position [3100, 0]
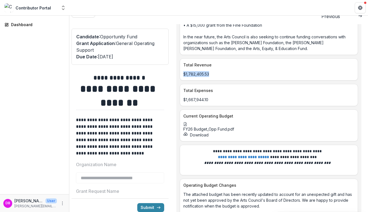
drag, startPoint x: 216, startPoint y: 76, endPoint x: 182, endPoint y: 76, distance: 34.7
click at [182, 76] on div "$1,782,405.53" at bounding box center [269, 74] width 178 height 6
drag, startPoint x: 217, startPoint y: 98, endPoint x: 179, endPoint y: 99, distance: 38.3
click at [187, 126] on icon at bounding box center [185, 124] width 3 height 4
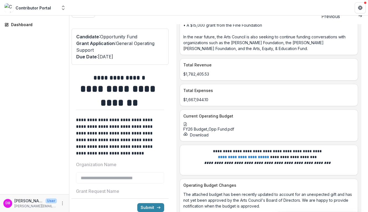
click at [200, 138] on button "Download" at bounding box center [195, 135] width 25 height 6
click at [49, 76] on div "Dashboard" at bounding box center [34, 105] width 69 height 178
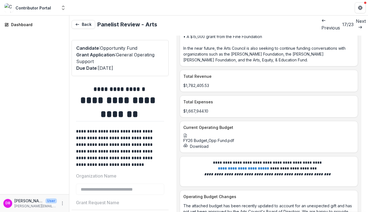
scroll to position [0, 0]
